Goal: Check status: Check status

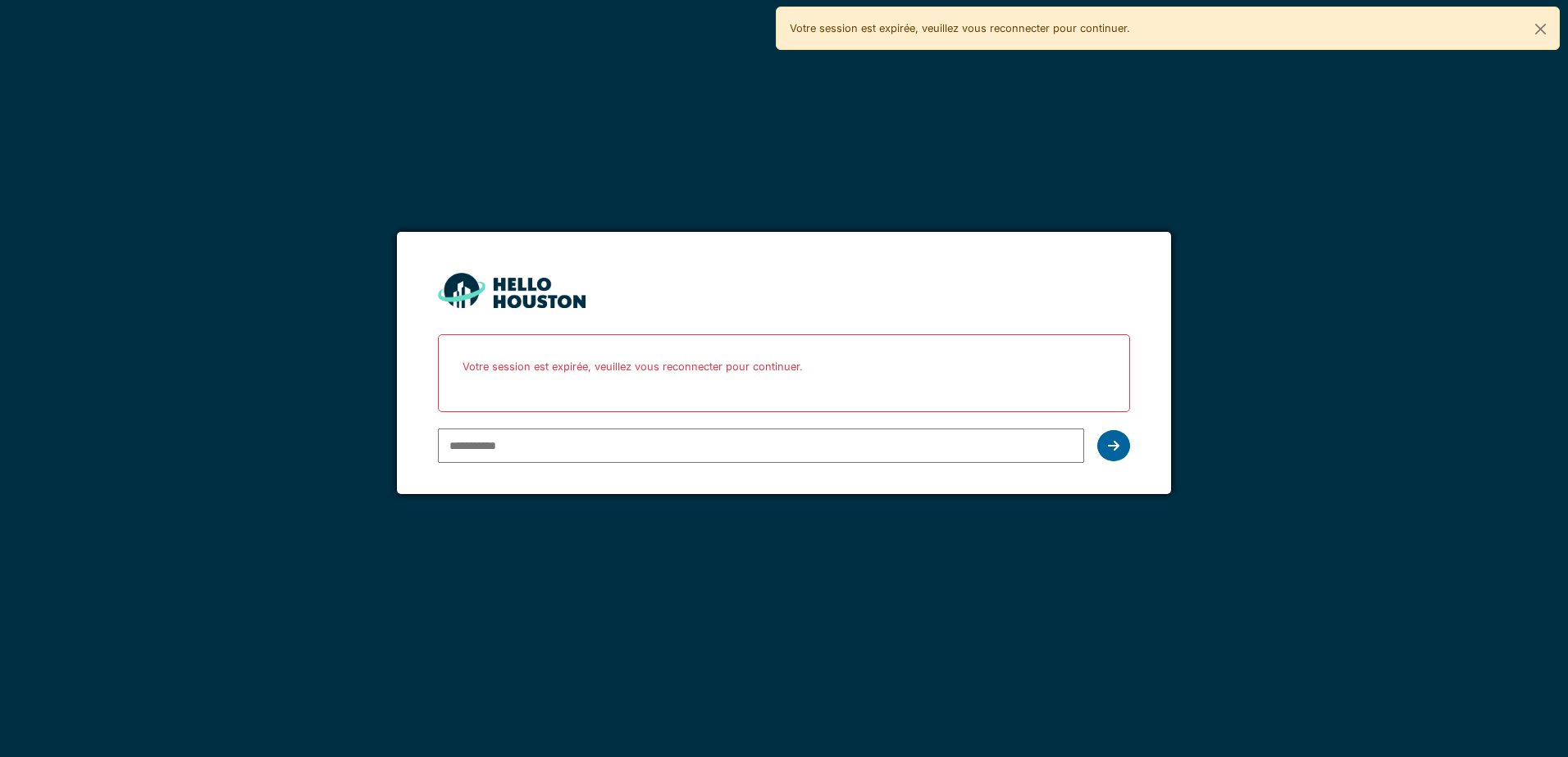
type input "**********"
click at [1104, 446] on div at bounding box center [1114, 446] width 32 height 31
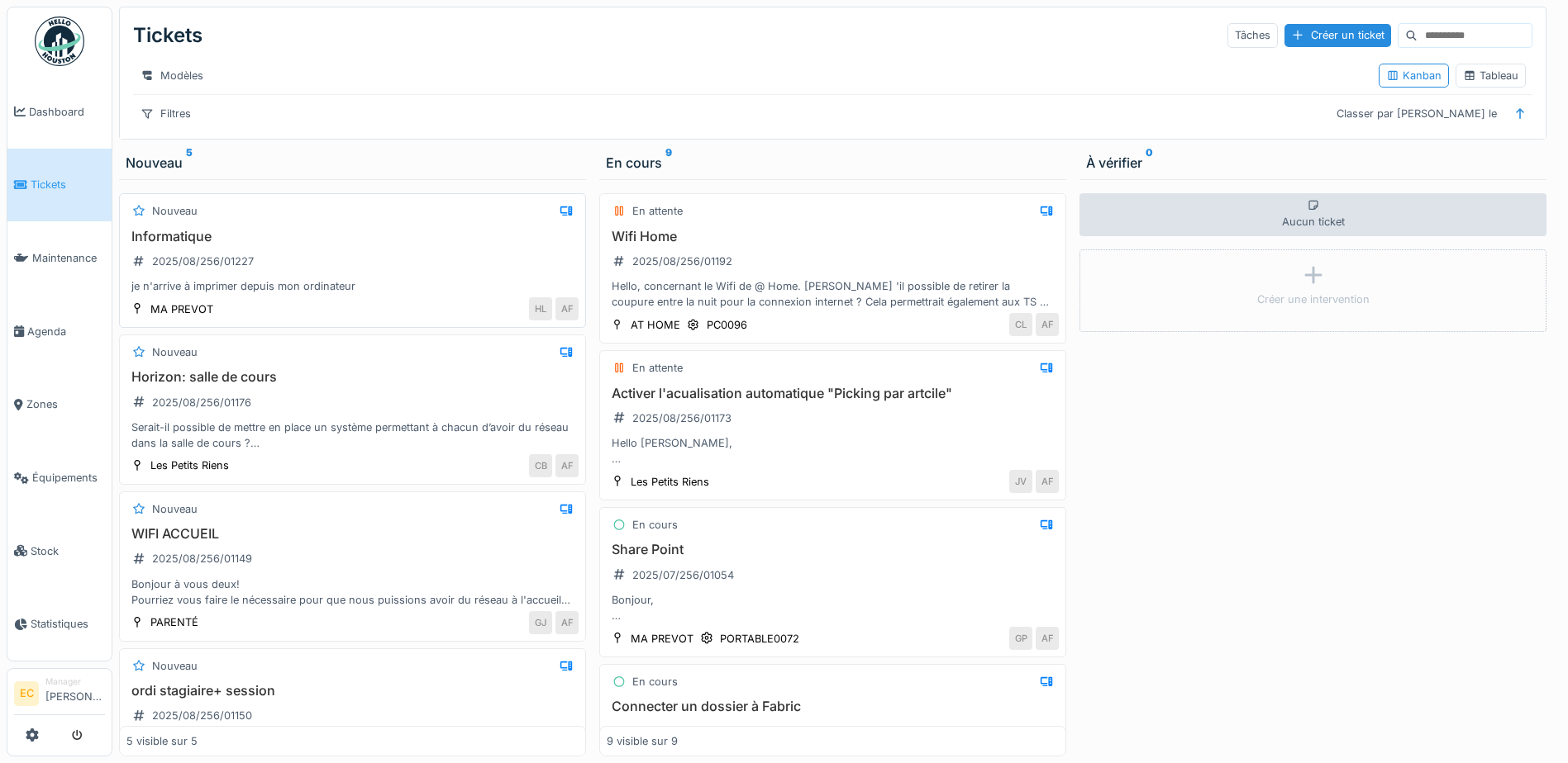
click at [300, 245] on h3 "Informatique" at bounding box center [352, 237] width 452 height 16
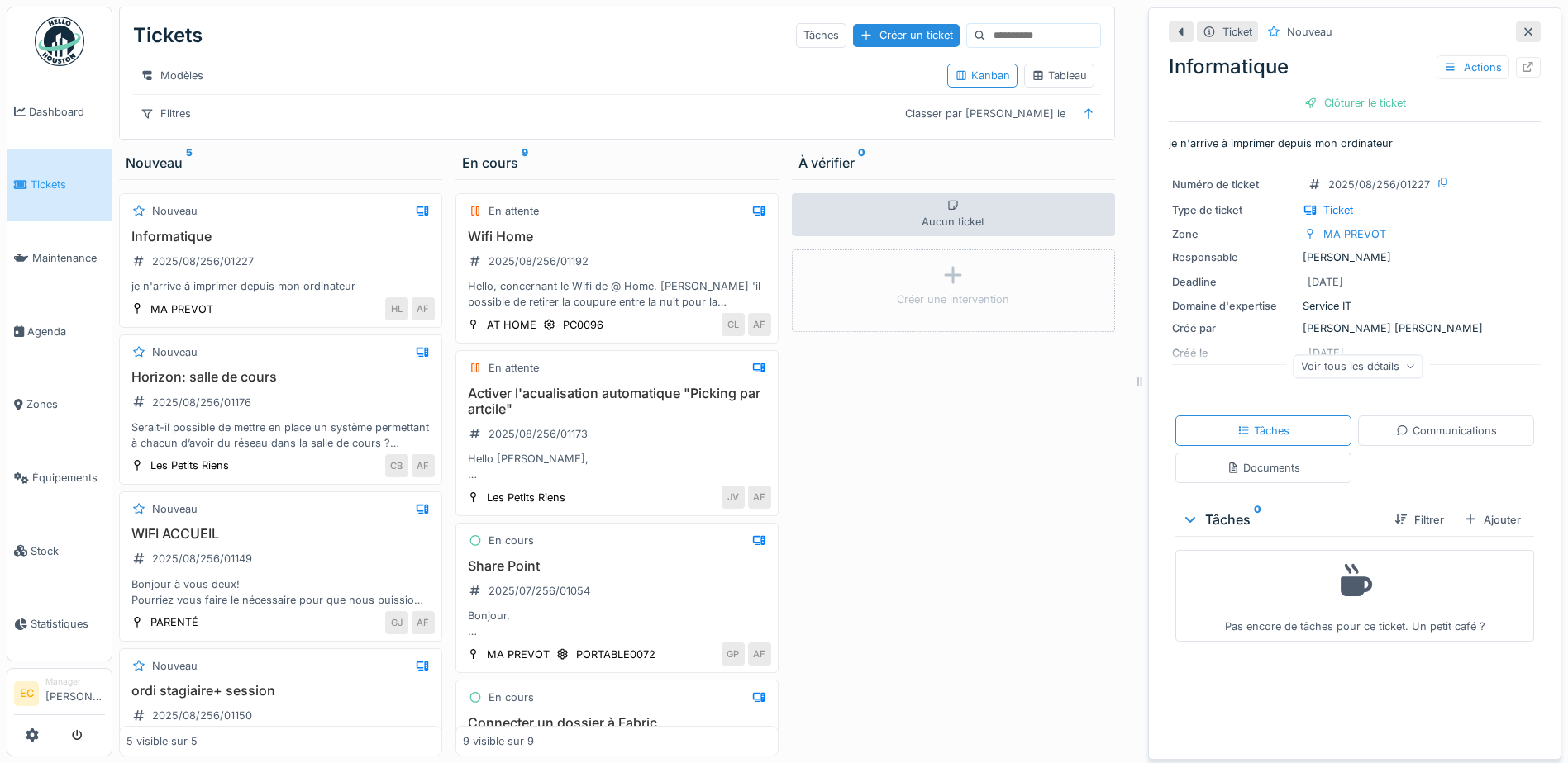
click at [1349, 362] on div "Voir tous les détails" at bounding box center [1358, 367] width 130 height 24
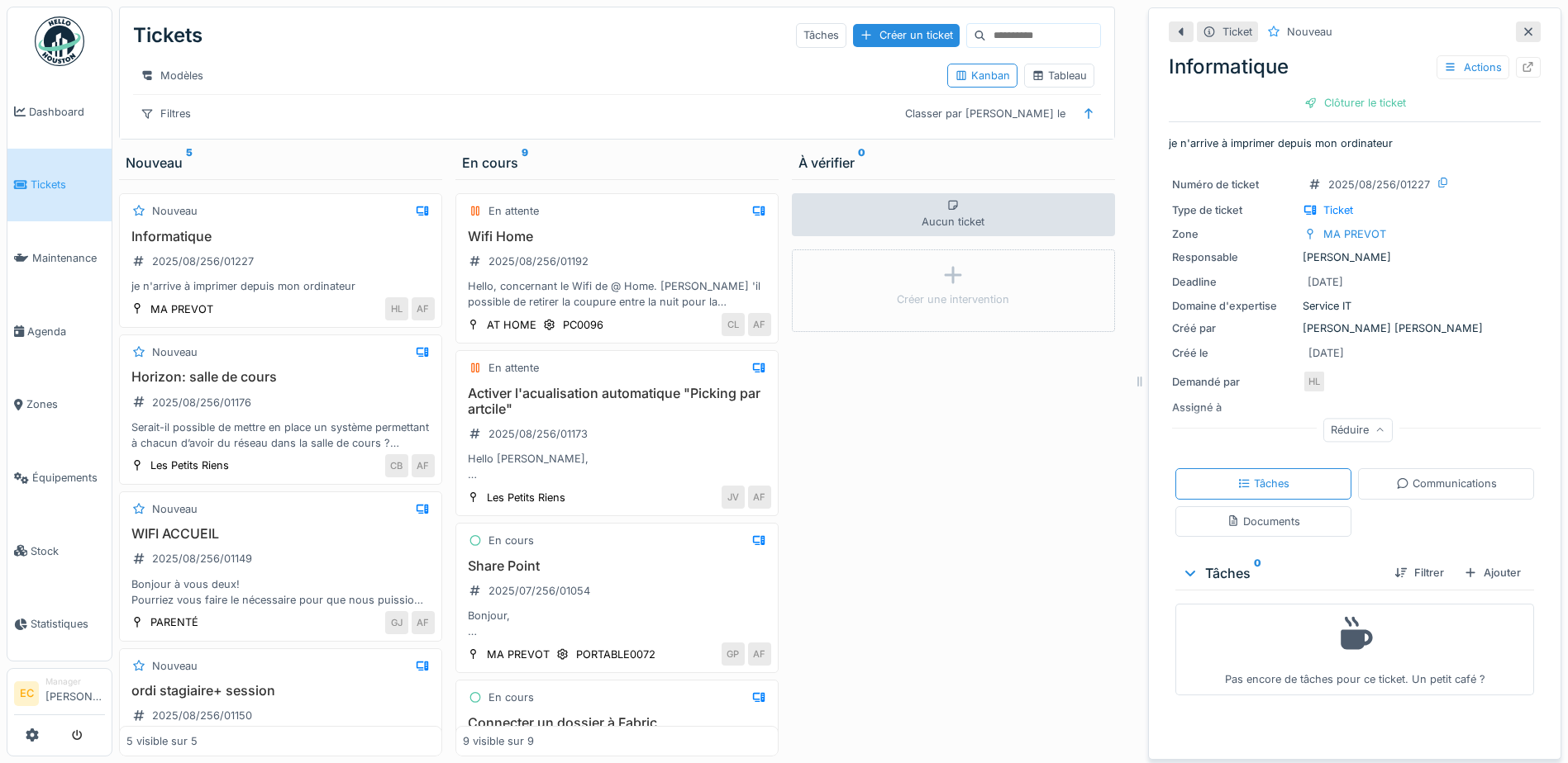
click at [1515, 30] on div at bounding box center [1528, 32] width 25 height 21
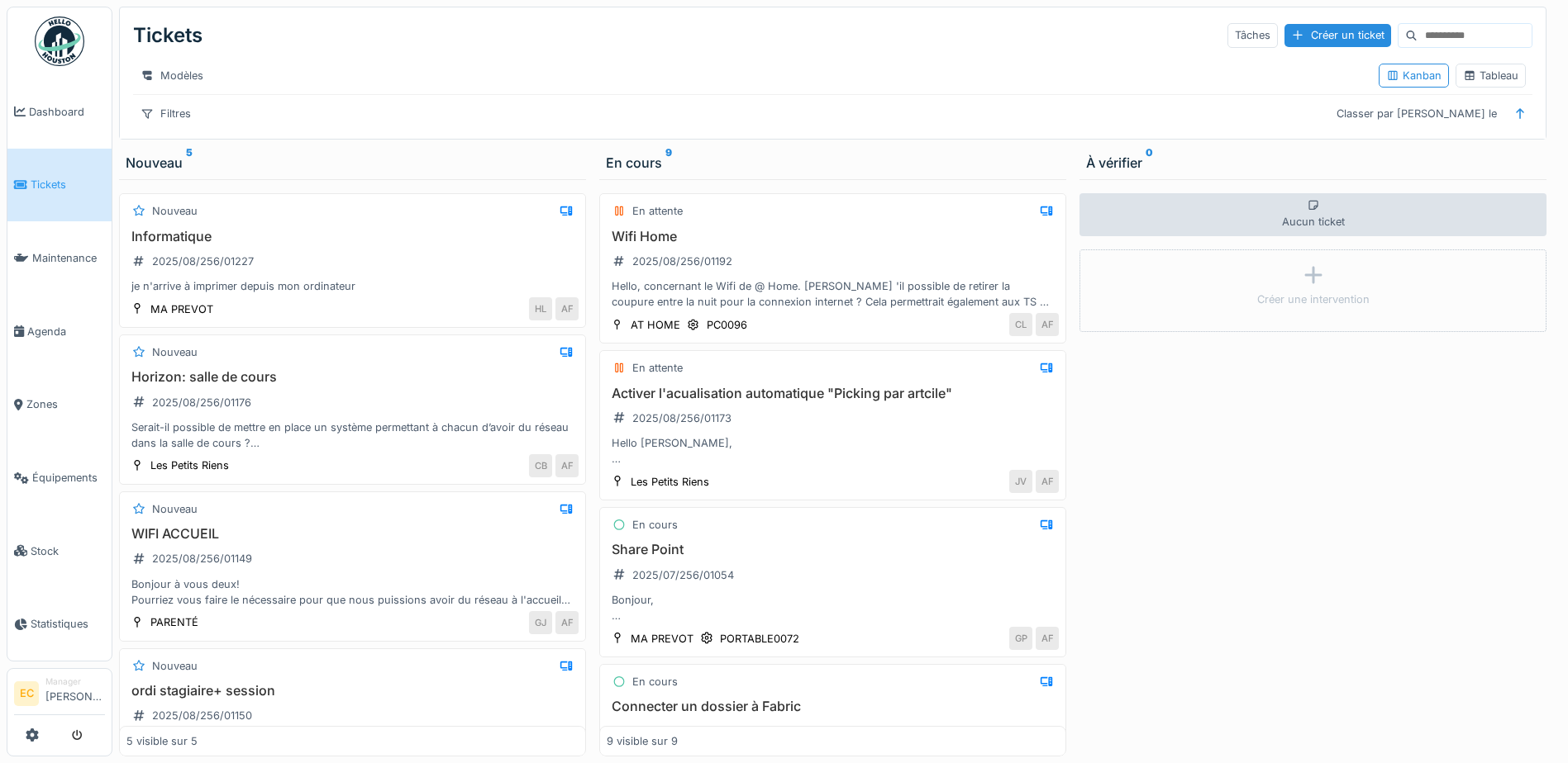
click at [812, 428] on div "Activer l'acualisation automatique "Picking par artcile" 2025/08/256/01173 Hell…" at bounding box center [832, 426] width 452 height 82
